Goal: Task Accomplishment & Management: Complete application form

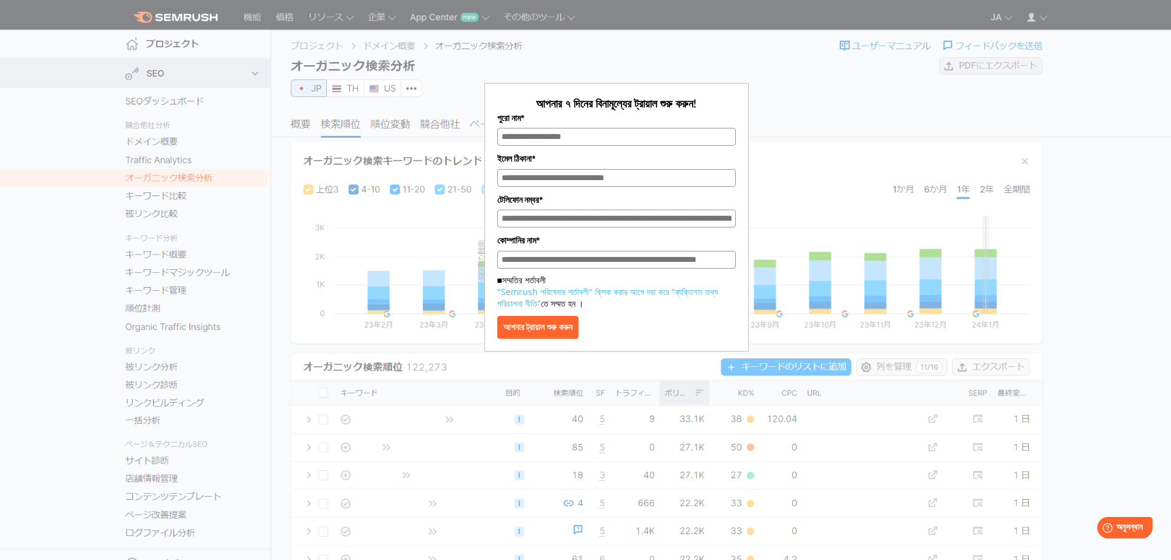
click at [584, 136] on input "পুরো নাম*" at bounding box center [616, 137] width 239 height 18
type input "**********"
click at [568, 224] on input "টেলিফোন নম্বর*" at bounding box center [616, 219] width 239 height 18
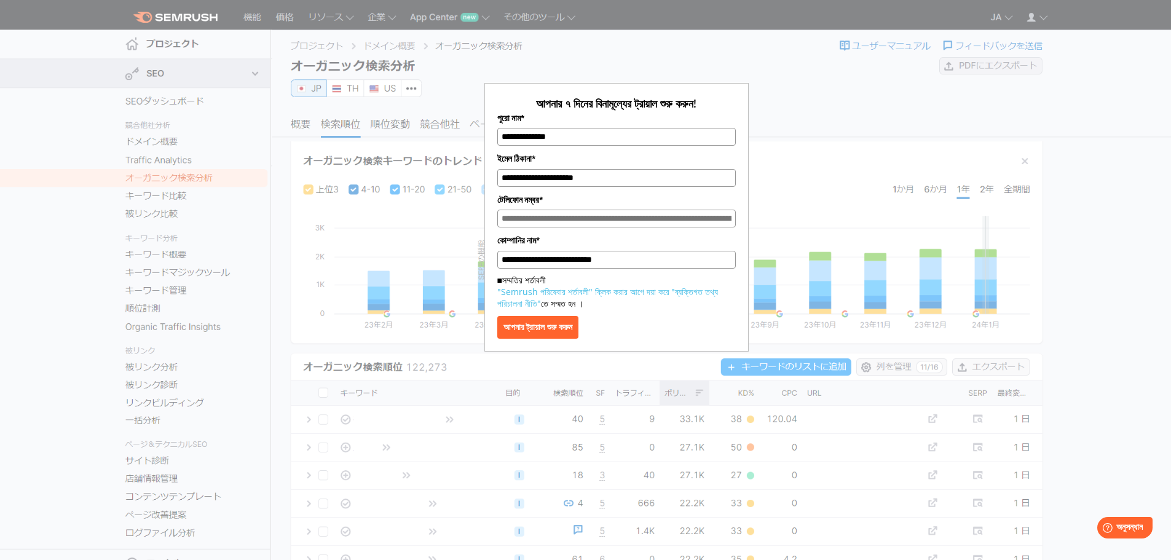
click at [732, 218] on input "টেলিফোন নম্বর*" at bounding box center [616, 219] width 239 height 18
drag, startPoint x: 711, startPoint y: 218, endPoint x: 729, endPoint y: 220, distance: 17.9
click at [712, 218] on input "টেলিফোন নম্বর*" at bounding box center [616, 219] width 239 height 18
click at [610, 223] on input "টেলিফোন নম্বর*" at bounding box center [616, 219] width 239 height 18
type input "**********"
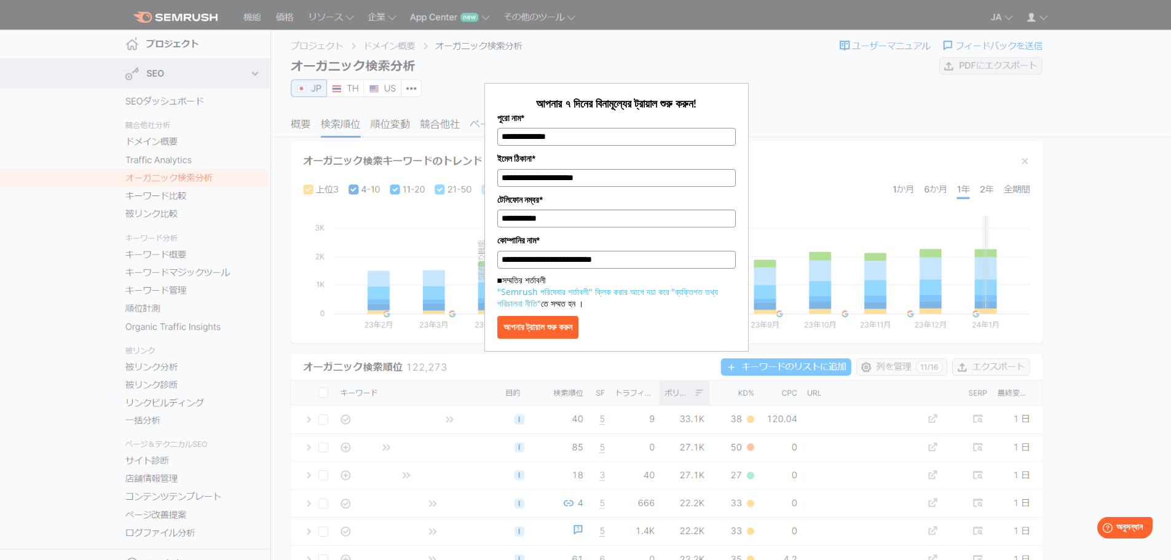
click at [573, 332] on font "আপনার ট্রায়াল শুরু করুন" at bounding box center [538, 327] width 69 height 10
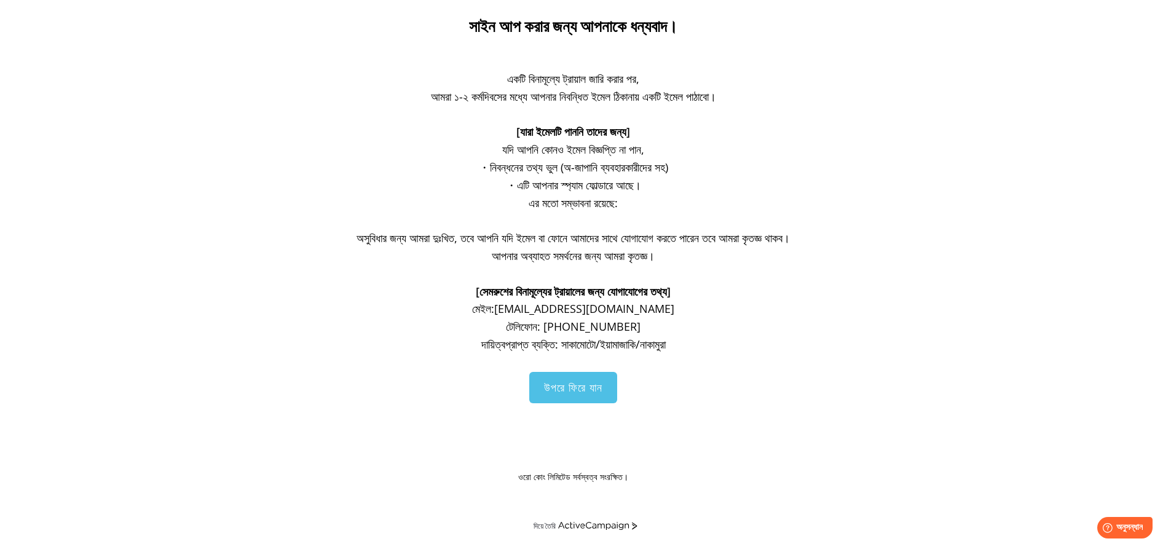
scroll to position [103, 0]
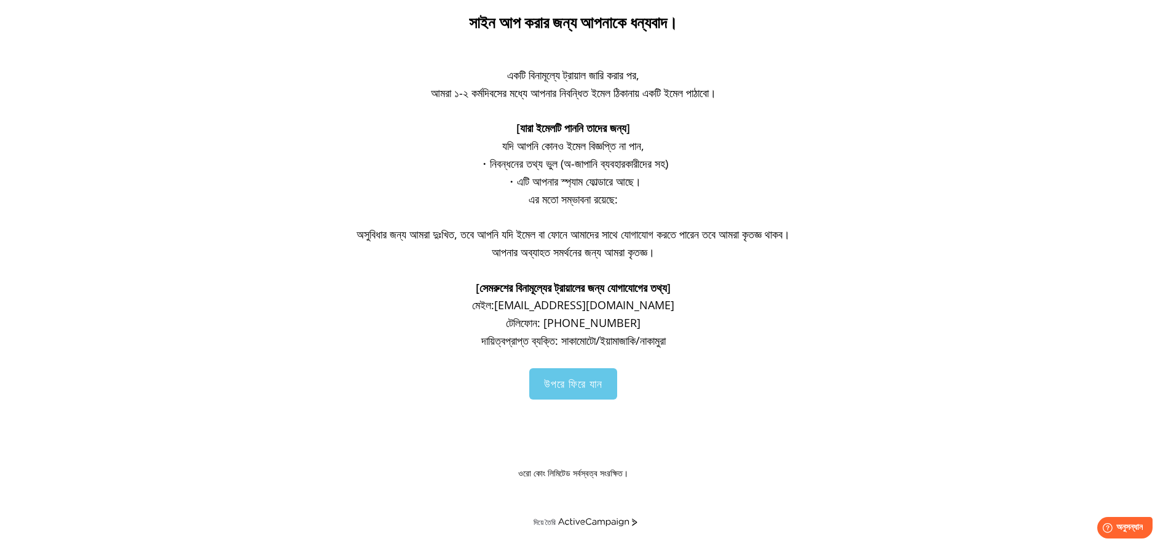
click at [584, 391] on font "উপরে ফিরে যান" at bounding box center [573, 383] width 58 height 15
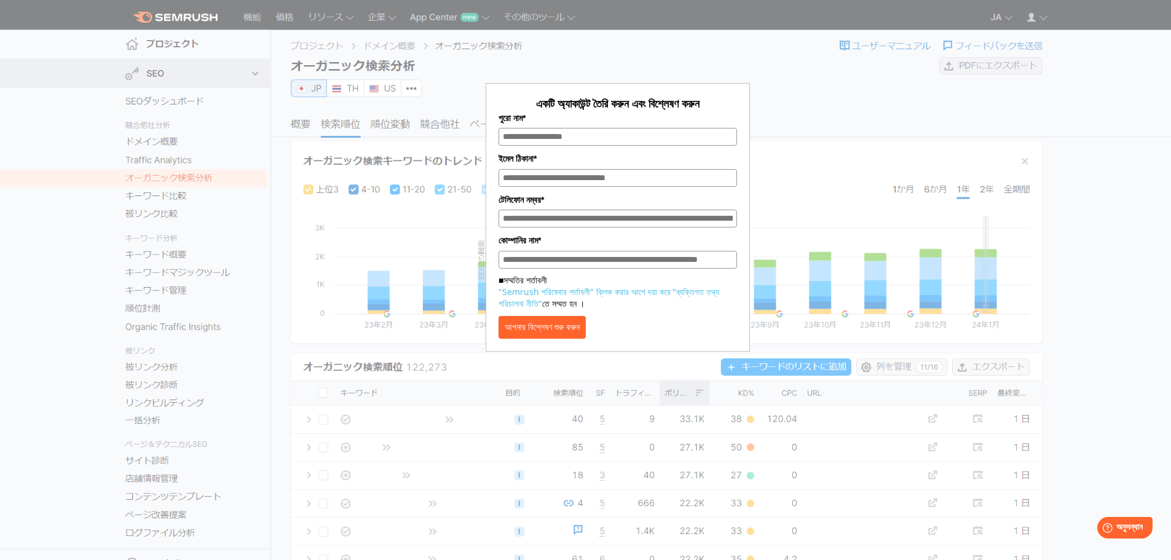
click at [580, 332] on font "আপনার বিশ্লেষণ শুরু করুন" at bounding box center [542, 327] width 75 height 10
